Goal: Information Seeking & Learning: Learn about a topic

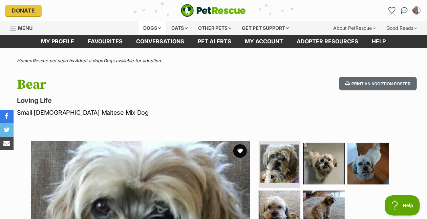
click at [138, 35] on div "Dogs" at bounding box center [151, 28] width 27 height 14
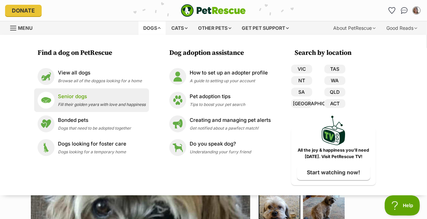
click at [58, 101] on p "Senior dogs" at bounding box center [102, 97] width 88 height 8
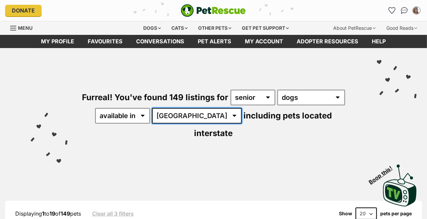
click at [152, 124] on select "Australia ACT NSW NT QLD SA TAS VIC WA" at bounding box center [197, 116] width 90 height 16
select select "VIC"
click at [152, 124] on select "Australia ACT NSW NT QLD SA TAS VIC WA" at bounding box center [197, 116] width 90 height 16
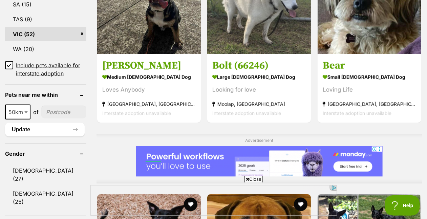
scroll to position [470, 0]
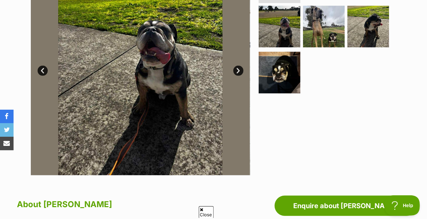
click at [235, 76] on link "Next" at bounding box center [238, 71] width 10 height 10
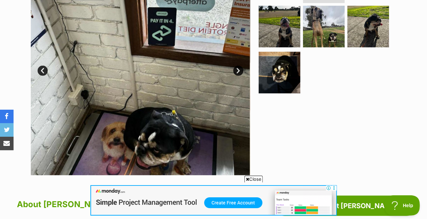
click at [254, 177] on span "Close" at bounding box center [253, 179] width 18 height 7
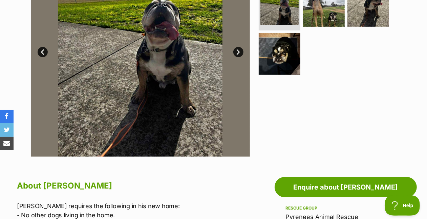
click at [237, 57] on link "Next" at bounding box center [238, 52] width 10 height 10
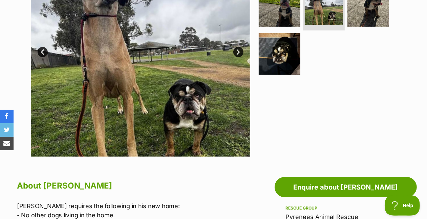
click at [237, 57] on link "Next" at bounding box center [238, 52] width 10 height 10
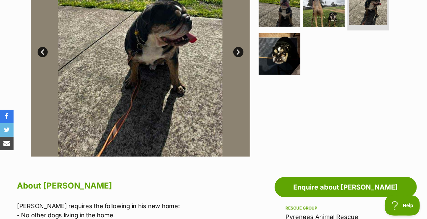
click at [237, 57] on link "Next" at bounding box center [238, 52] width 10 height 10
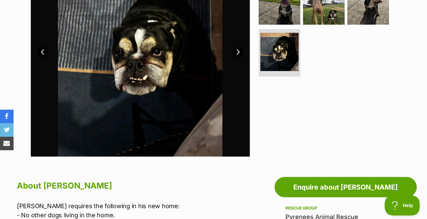
click at [237, 57] on link "Next" at bounding box center [238, 52] width 10 height 10
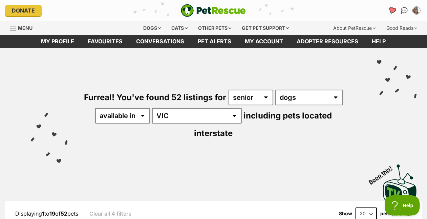
click at [388, 13] on icon "Favourites" at bounding box center [392, 10] width 8 height 8
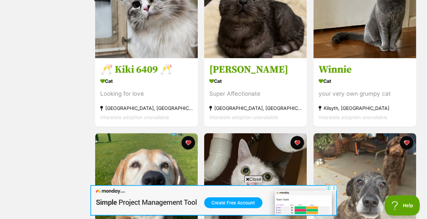
scroll to position [323, 0]
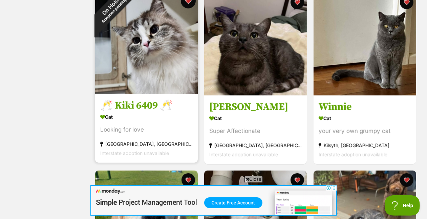
click at [187, 8] on button "favourite" at bounding box center [188, 1] width 15 height 15
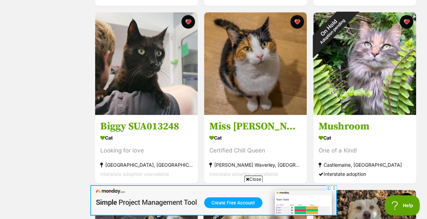
scroll to position [847, 0]
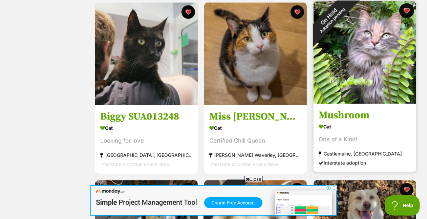
click at [404, 18] on button "favourite" at bounding box center [406, 10] width 15 height 15
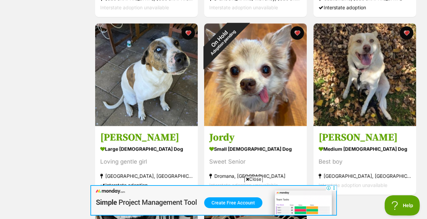
scroll to position [1029, 0]
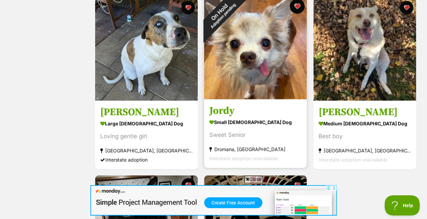
click at [299, 14] on button "favourite" at bounding box center [297, 6] width 15 height 15
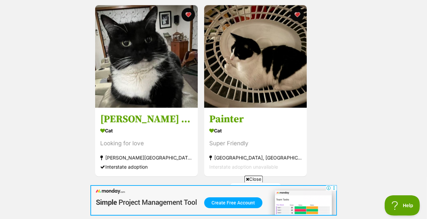
scroll to position [1308, 0]
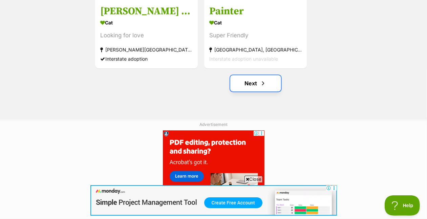
click at [254, 91] on link "Next" at bounding box center [255, 83] width 51 height 16
